Goal: Complete application form

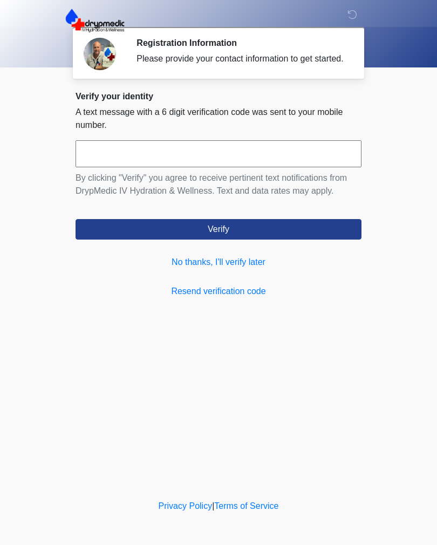
click at [221, 269] on link "No thanks, I'll verify later" at bounding box center [219, 262] width 286 height 13
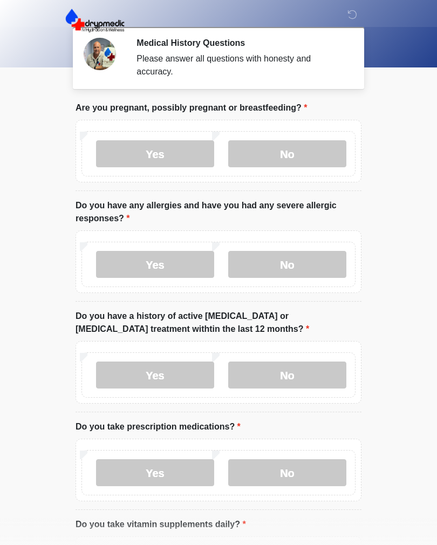
click at [305, 152] on label "No" at bounding box center [287, 153] width 118 height 27
click at [163, 264] on label "Yes" at bounding box center [155, 264] width 118 height 27
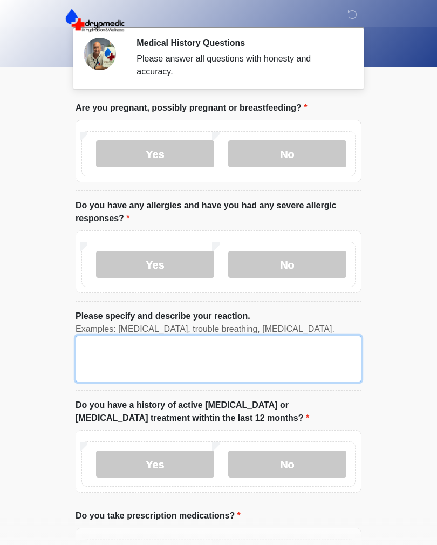
click at [135, 346] on textarea "Please specify and describe your reaction." at bounding box center [219, 359] width 286 height 46
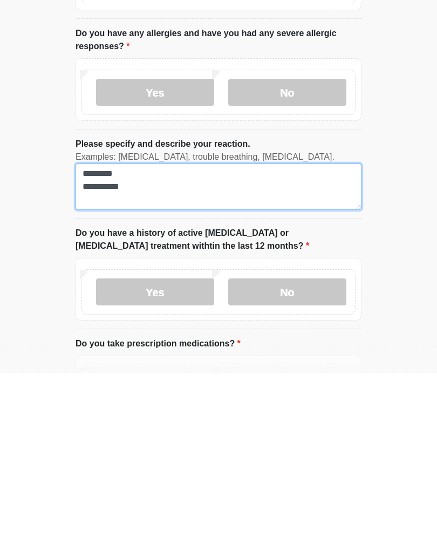
type textarea "**********"
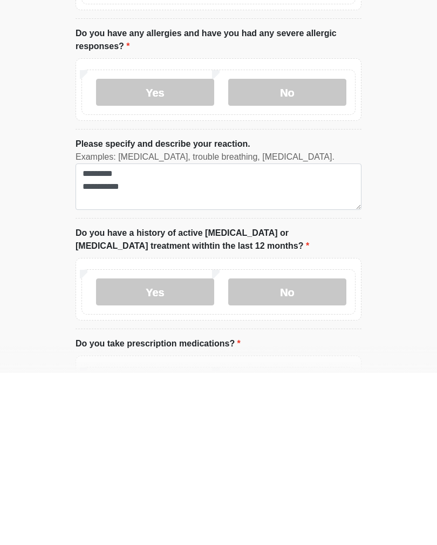
click at [406, 289] on body "DOCOVIA Medical History Questions Please answer all questions with honesty and …" at bounding box center [218, 272] width 437 height 545
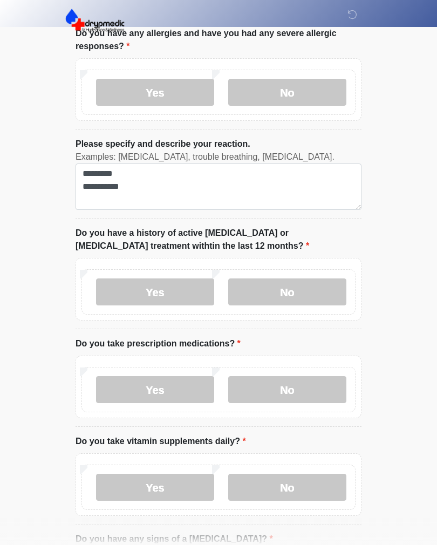
click at [302, 291] on label "No" at bounding box center [287, 291] width 118 height 27
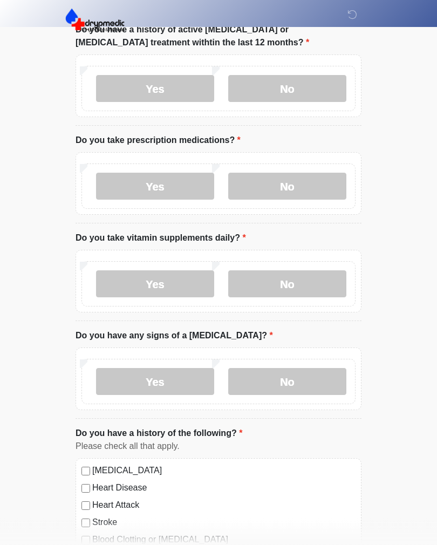
scroll to position [376, 0]
click at [324, 185] on label "No" at bounding box center [287, 186] width 118 height 27
click at [328, 270] on label "No" at bounding box center [287, 283] width 118 height 27
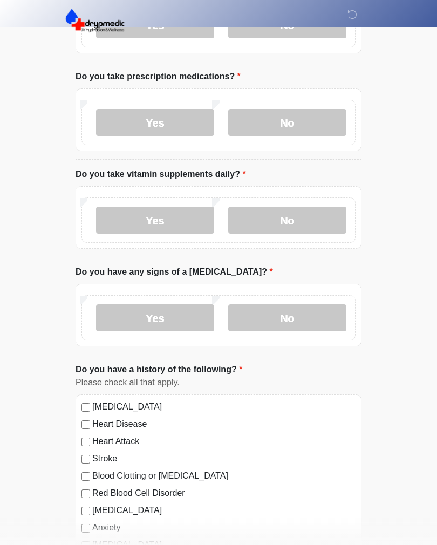
scroll to position [585, 0]
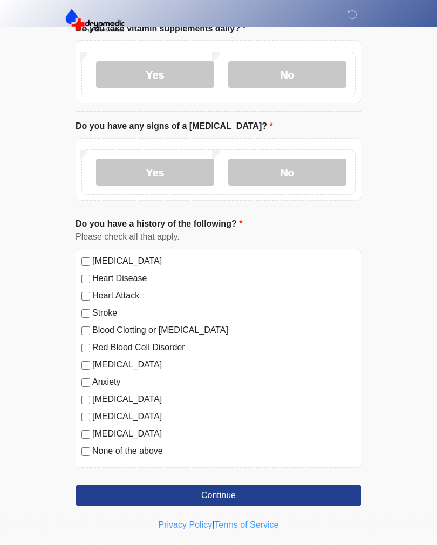
click at [311, 166] on label "No" at bounding box center [287, 172] width 118 height 27
click at [247, 487] on button "Continue" at bounding box center [219, 495] width 286 height 21
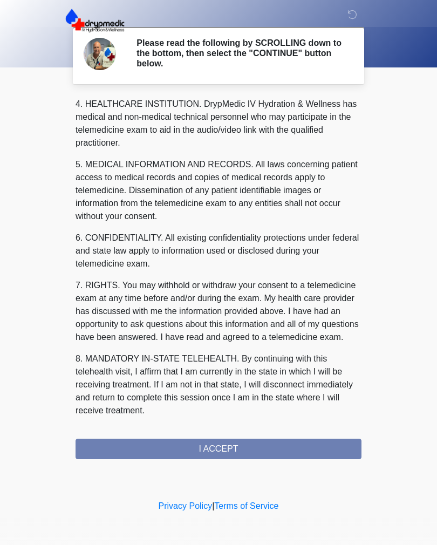
scroll to position [310, 0]
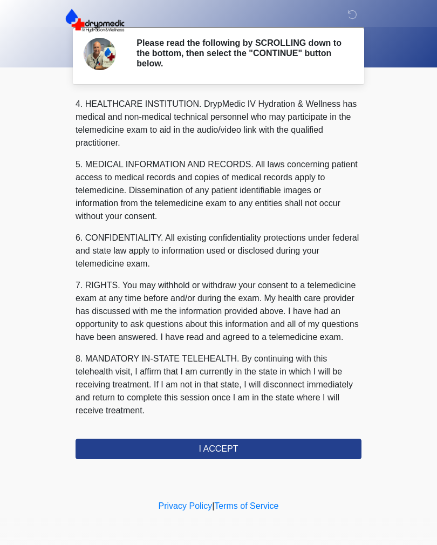
click at [261, 444] on button "I ACCEPT" at bounding box center [219, 449] width 286 height 21
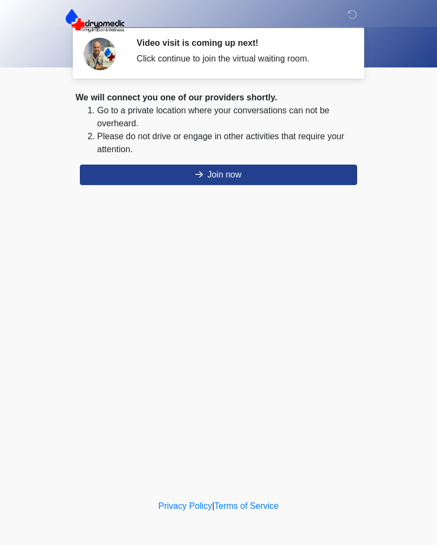
click at [259, 176] on button "Join now" at bounding box center [218, 175] width 277 height 21
